Goal: Task Accomplishment & Management: Use online tool/utility

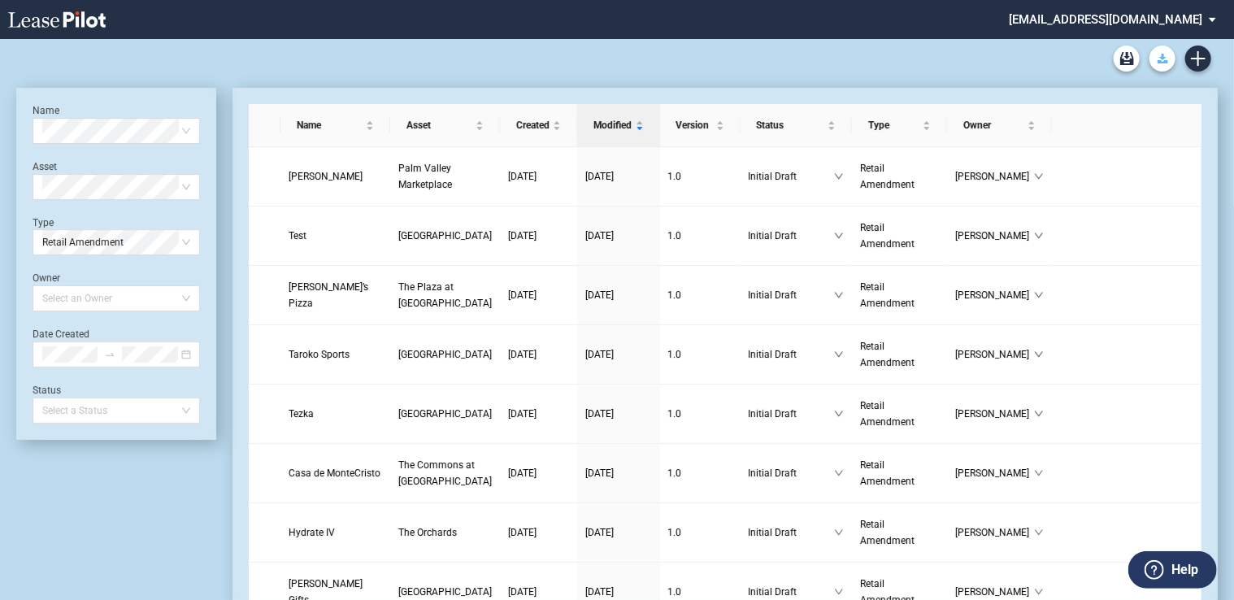
click at [1162, 57] on use "Download Blank Form" at bounding box center [1163, 59] width 11 height 10
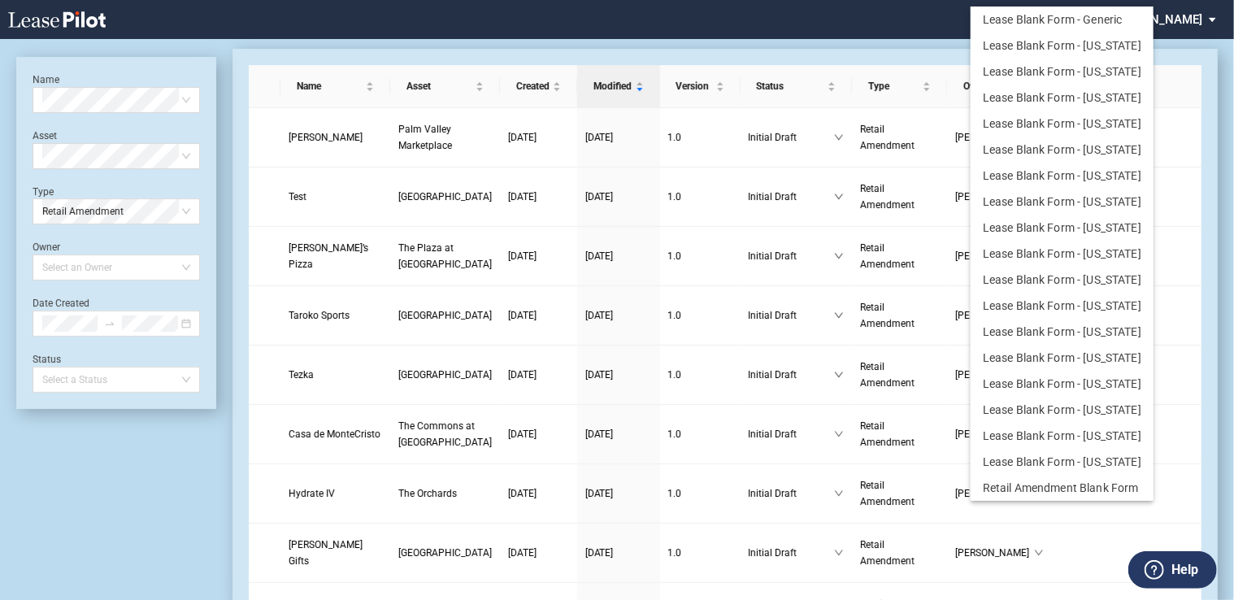
click at [948, 18] on md-backdrop at bounding box center [617, 319] width 1234 height 639
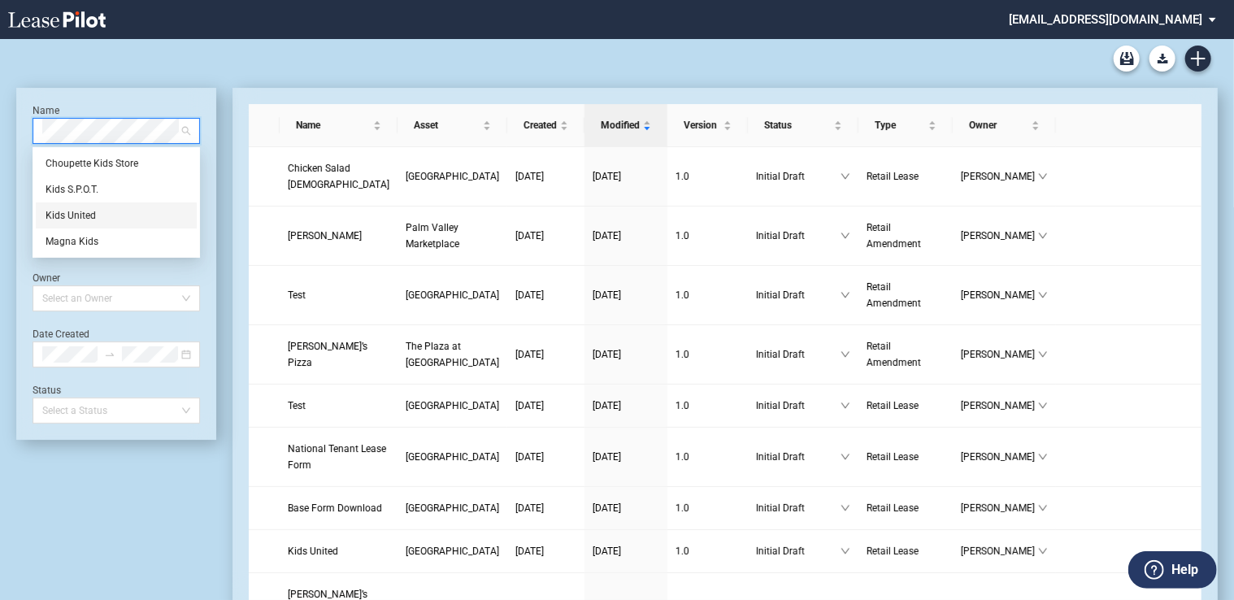
click at [112, 215] on div "Kids United" at bounding box center [116, 215] width 141 height 16
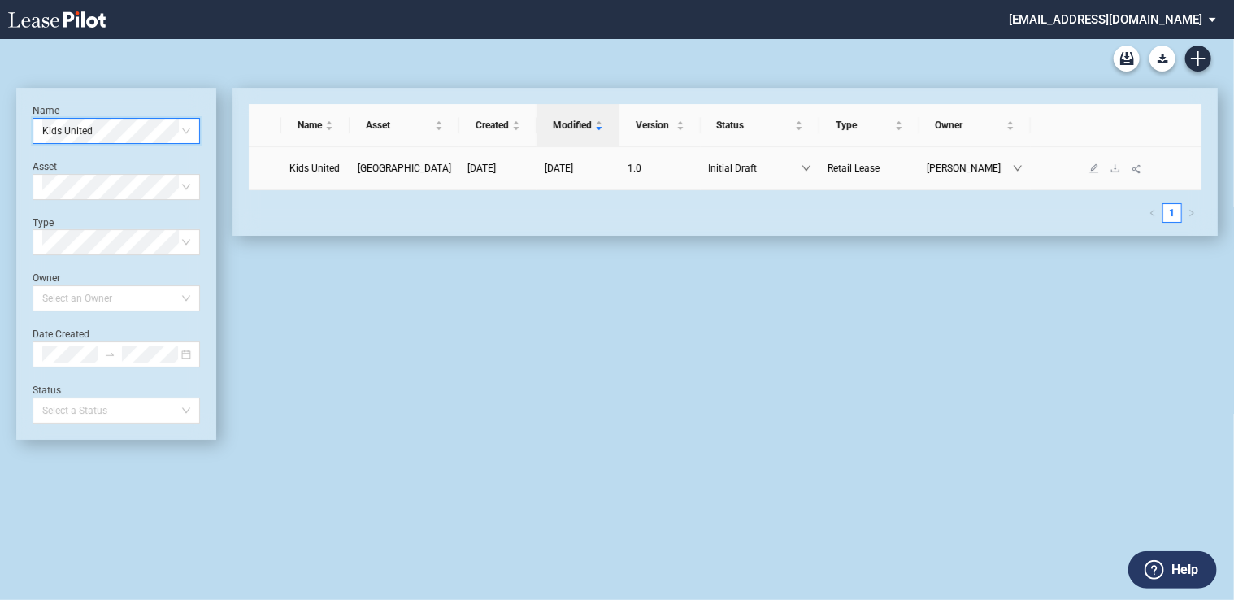
click at [424, 165] on span "[GEOGRAPHIC_DATA]" at bounding box center [405, 168] width 94 height 11
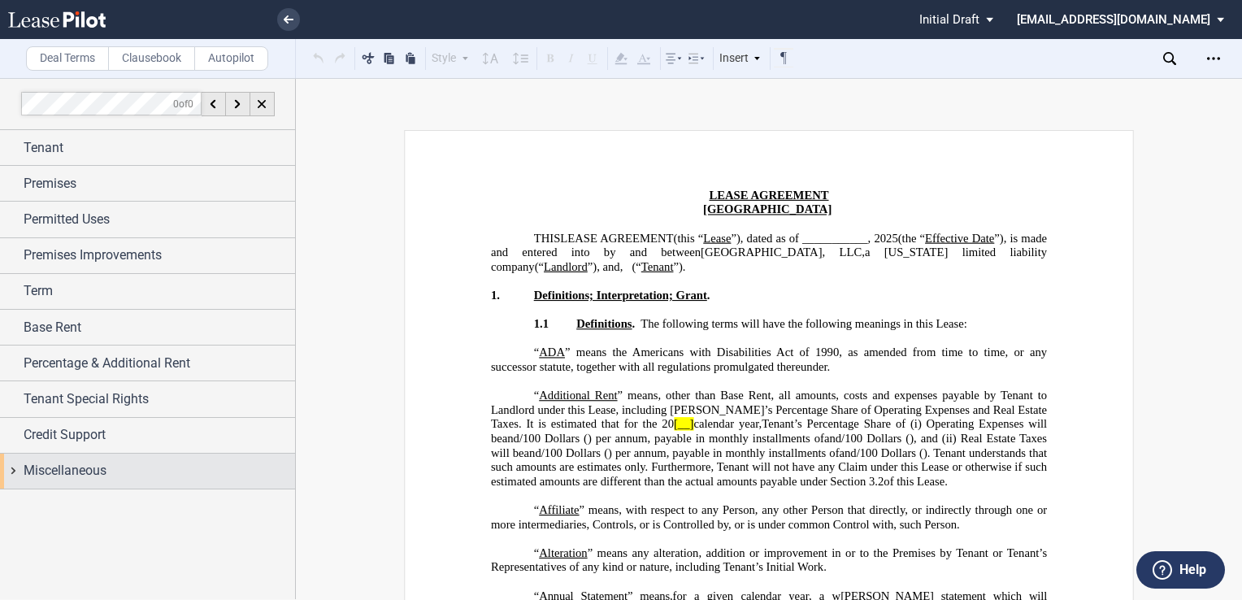
click at [67, 457] on div "Miscellaneous" at bounding box center [147, 471] width 295 height 35
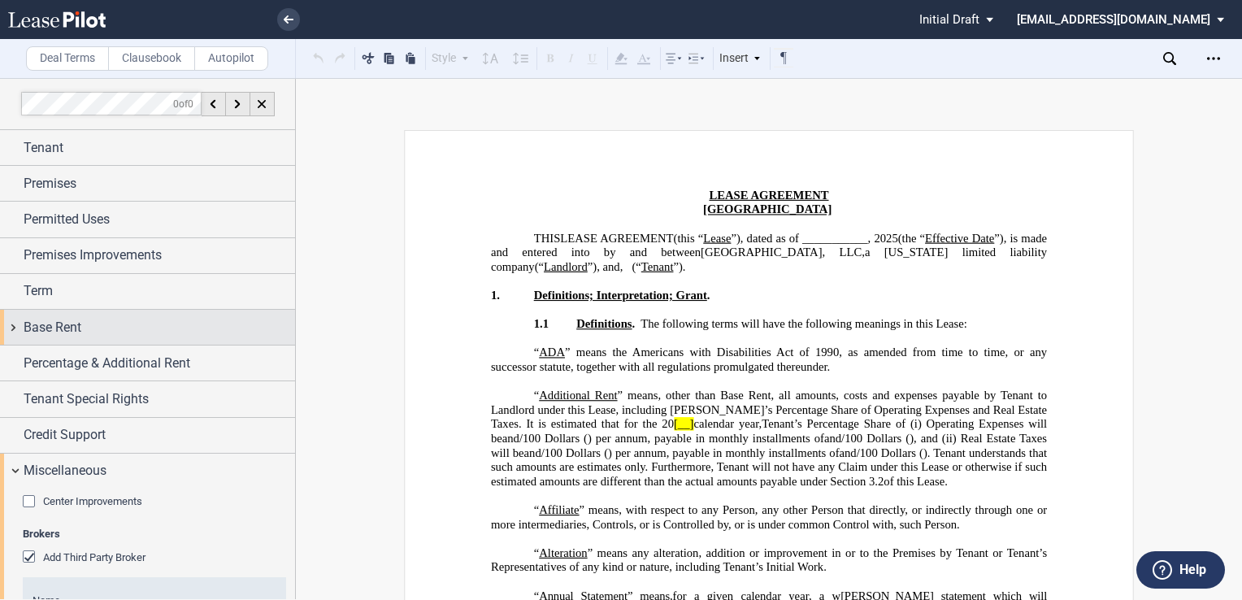
click at [59, 318] on span "Base Rent" at bounding box center [53, 328] width 58 height 20
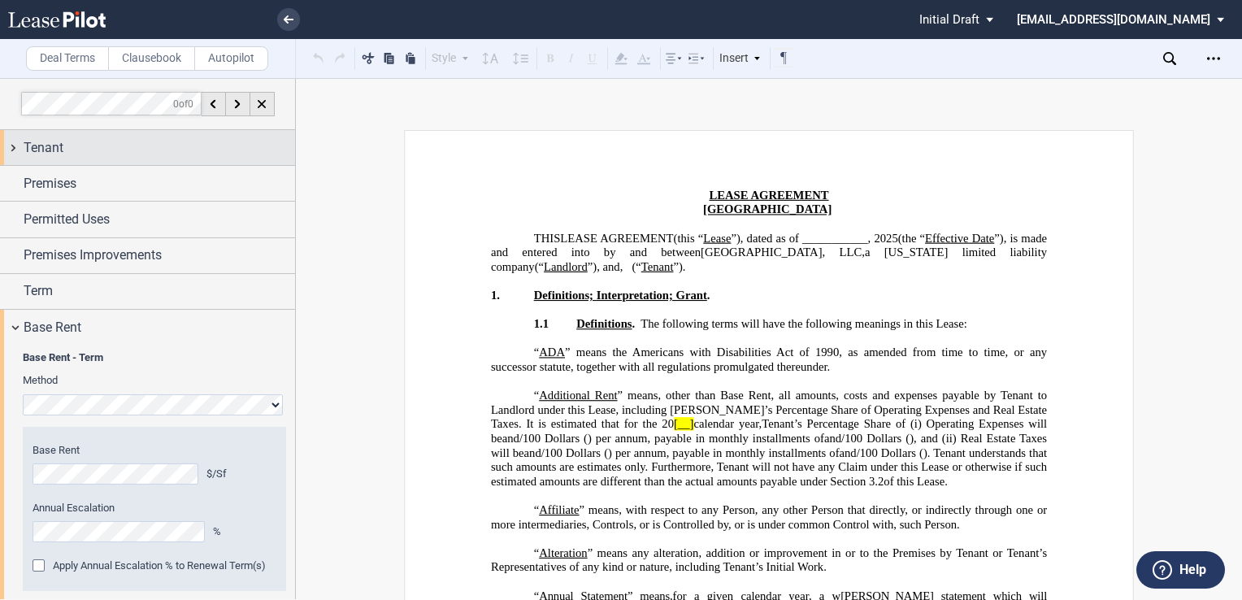
click at [51, 148] on span "Tenant" at bounding box center [44, 148] width 40 height 20
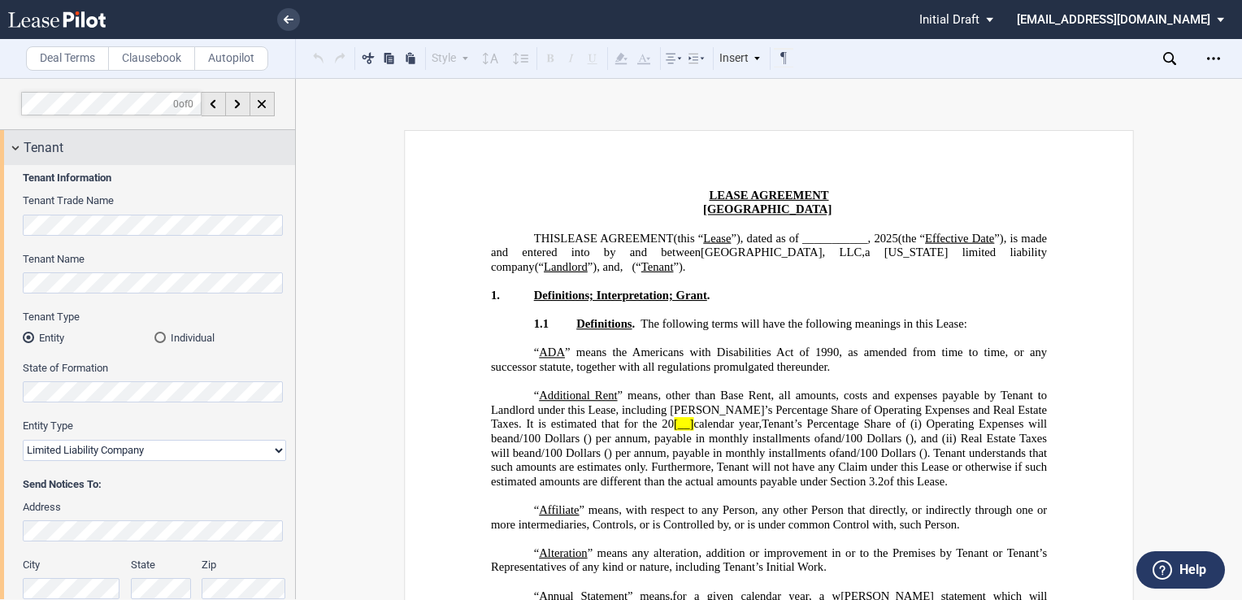
click at [51, 148] on span "Tenant" at bounding box center [44, 148] width 40 height 20
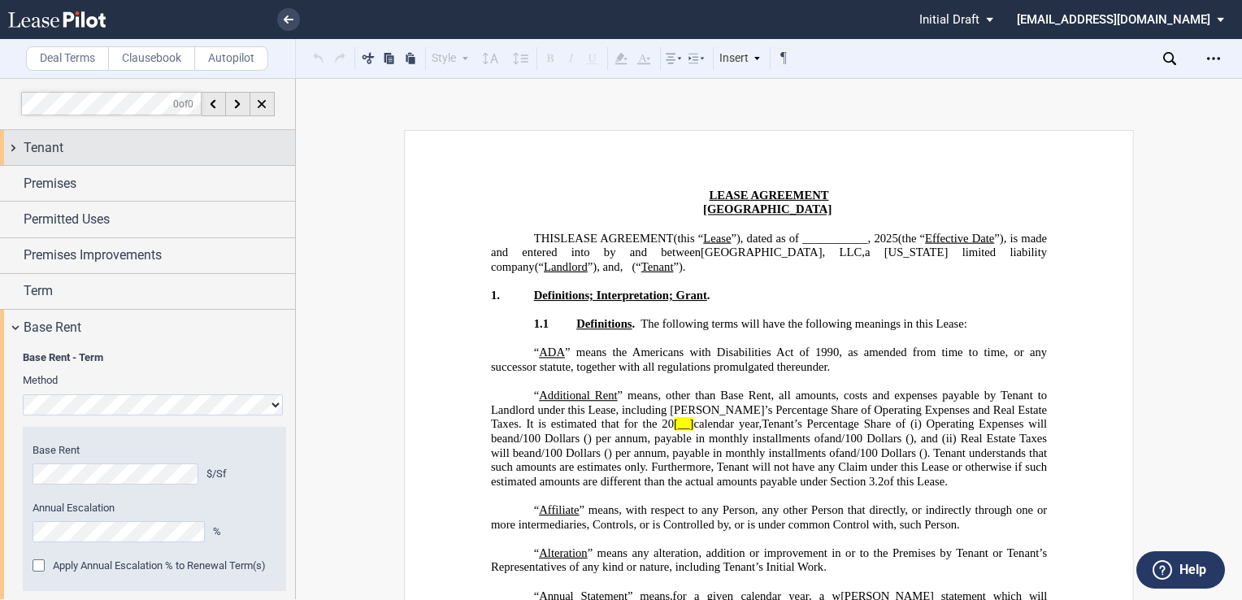
click at [59, 148] on span "Tenant" at bounding box center [44, 148] width 40 height 20
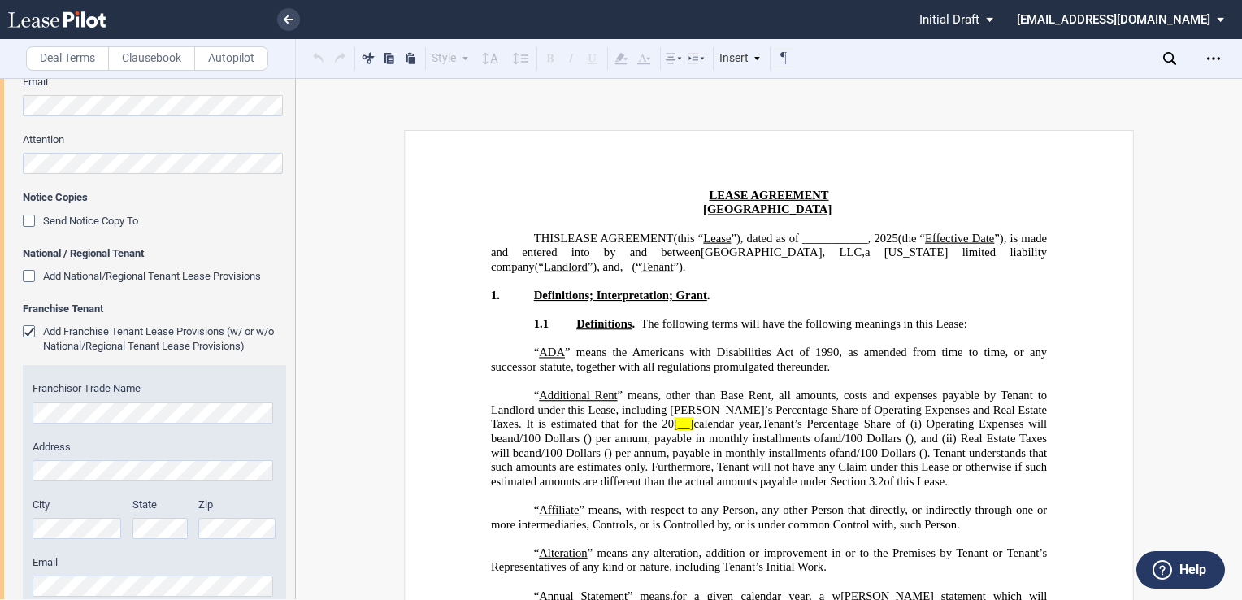
scroll to position [569, 0]
